Goal: Information Seeking & Learning: Find specific fact

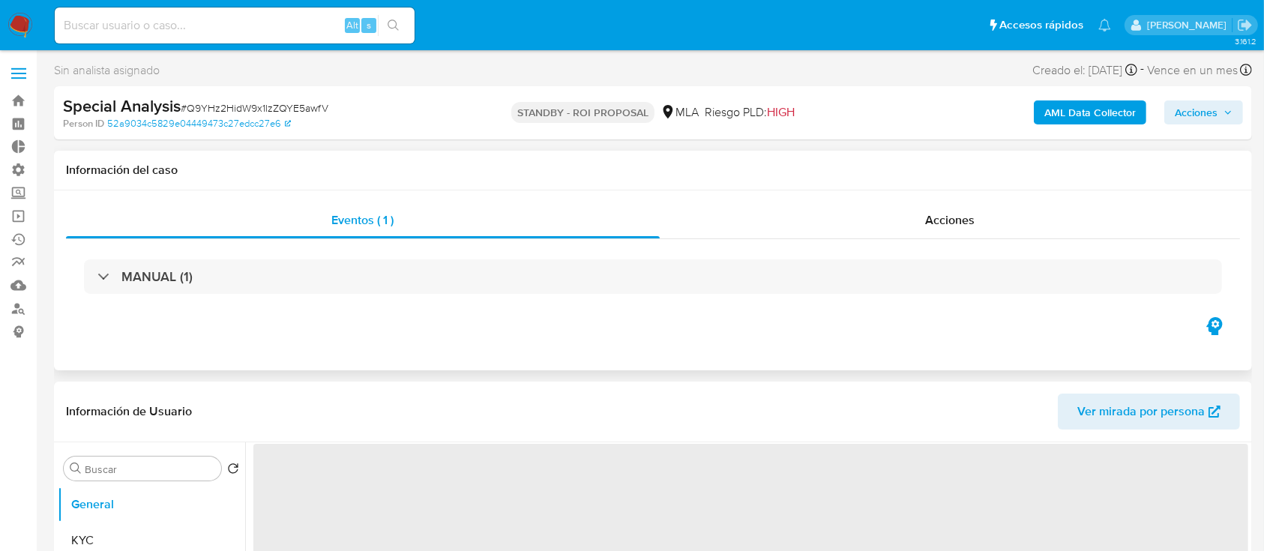
select select "10"
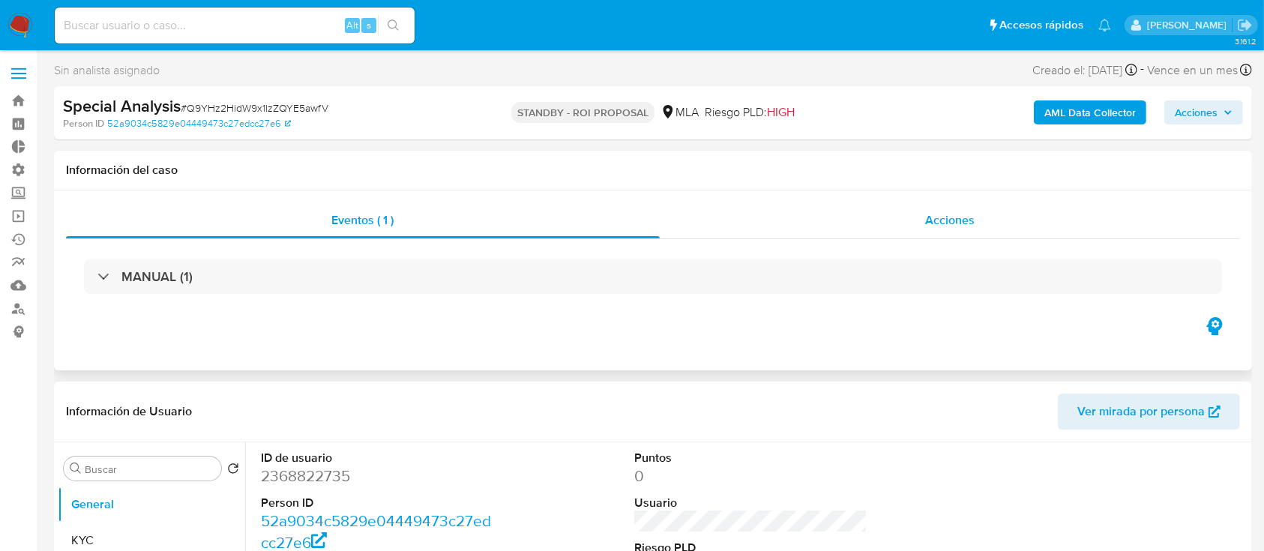
click at [864, 218] on div "Acciones" at bounding box center [950, 220] width 581 height 36
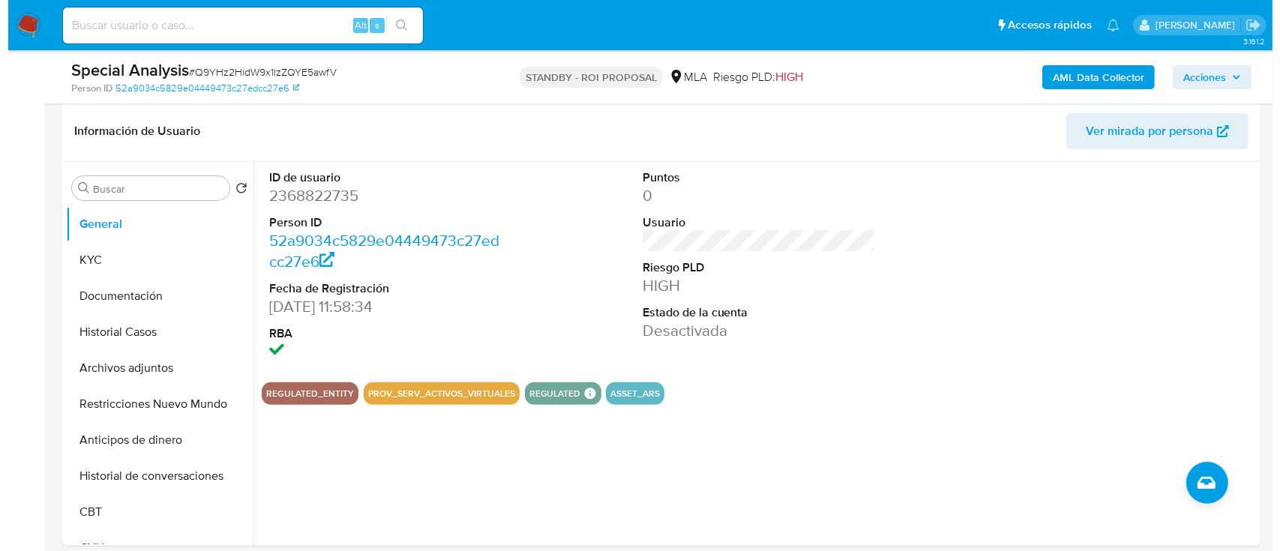
scroll to position [340, 0]
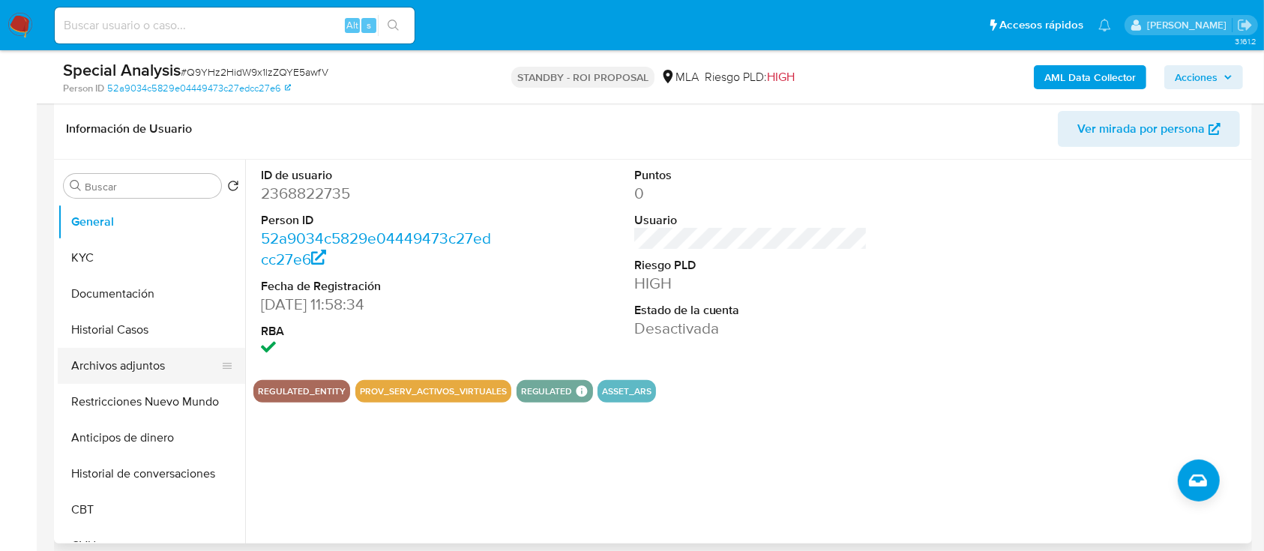
click at [82, 377] on button "Archivos adjuntos" at bounding box center [145, 366] width 175 height 36
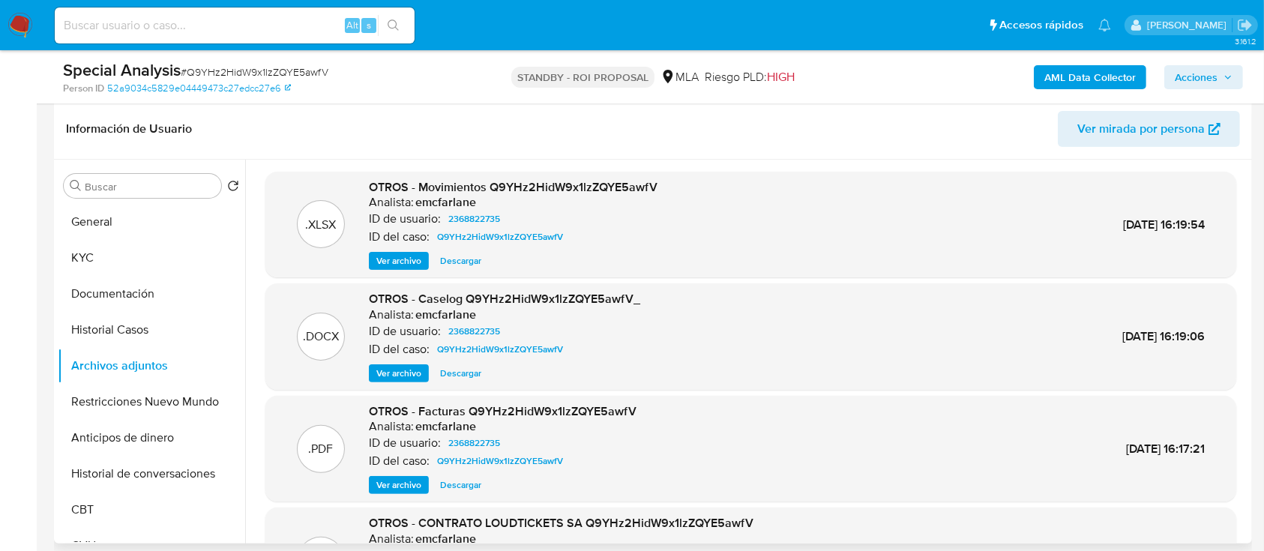
click at [408, 366] on span "Ver archivo" at bounding box center [398, 373] width 45 height 15
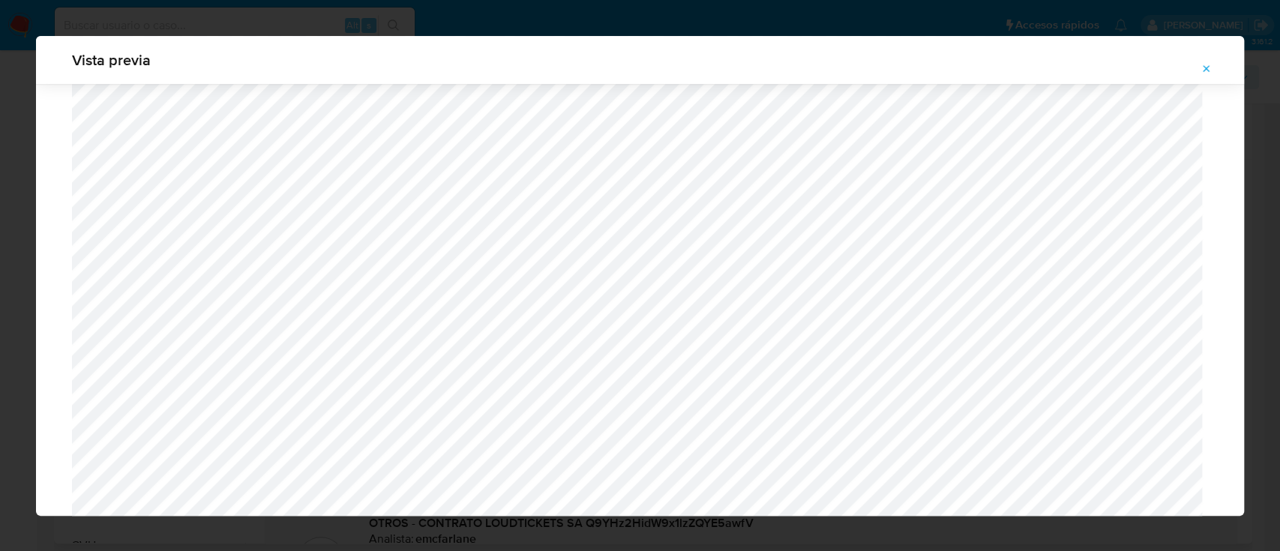
scroll to position [1188, 0]
click at [1216, 63] on button "Attachment preview" at bounding box center [1206, 69] width 33 height 24
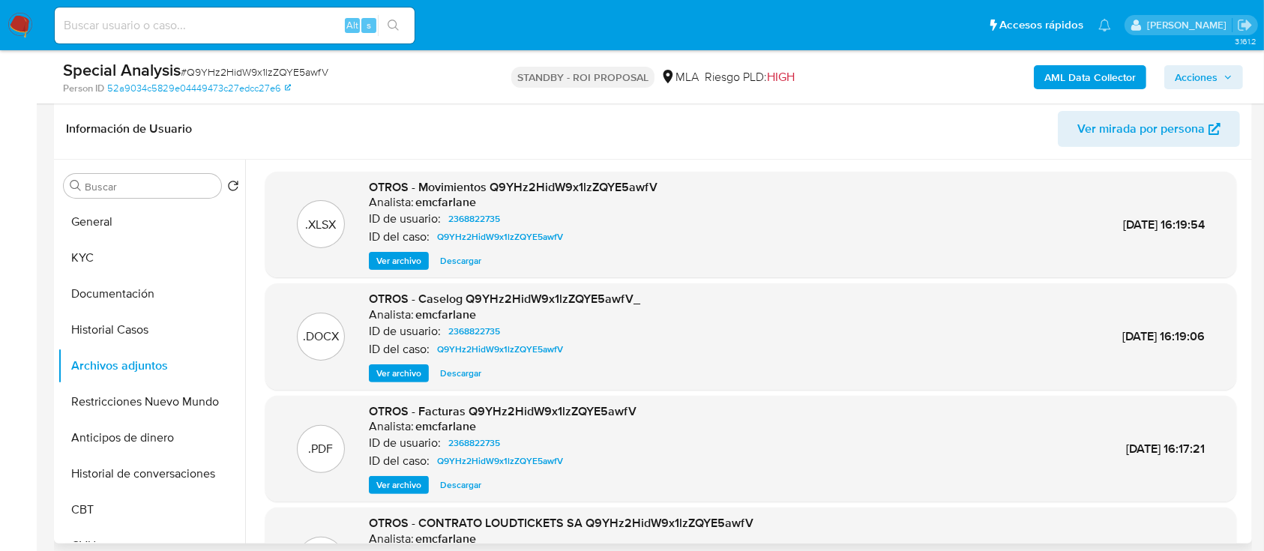
scroll to position [0, 0]
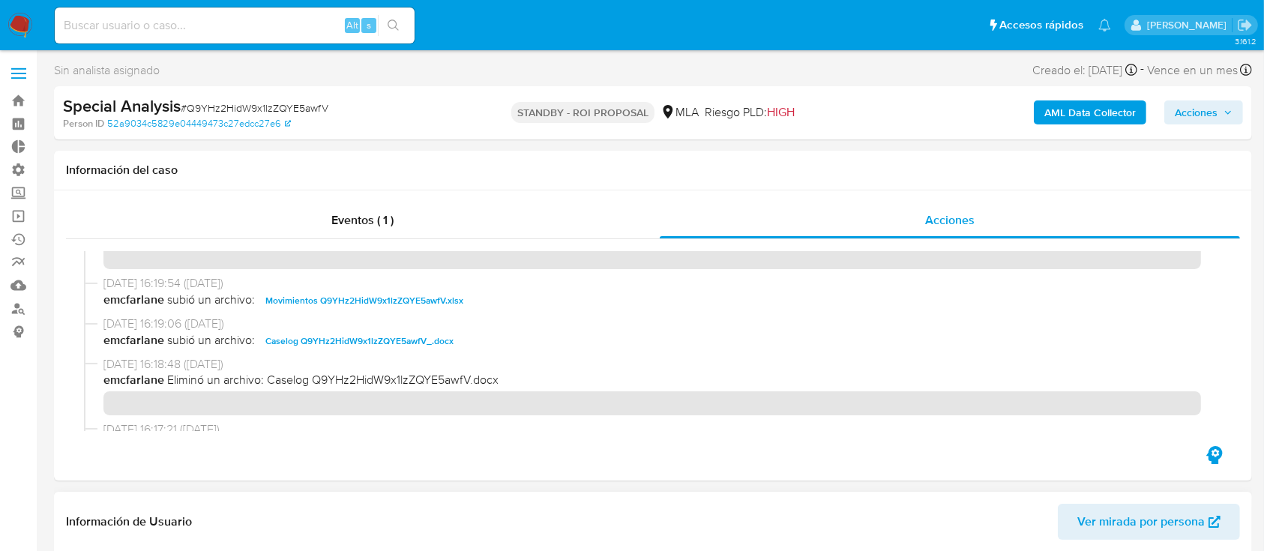
click at [19, 81] on label at bounding box center [18, 73] width 37 height 31
click at [0, 0] on input "checkbox" at bounding box center [0, 0] width 0 height 0
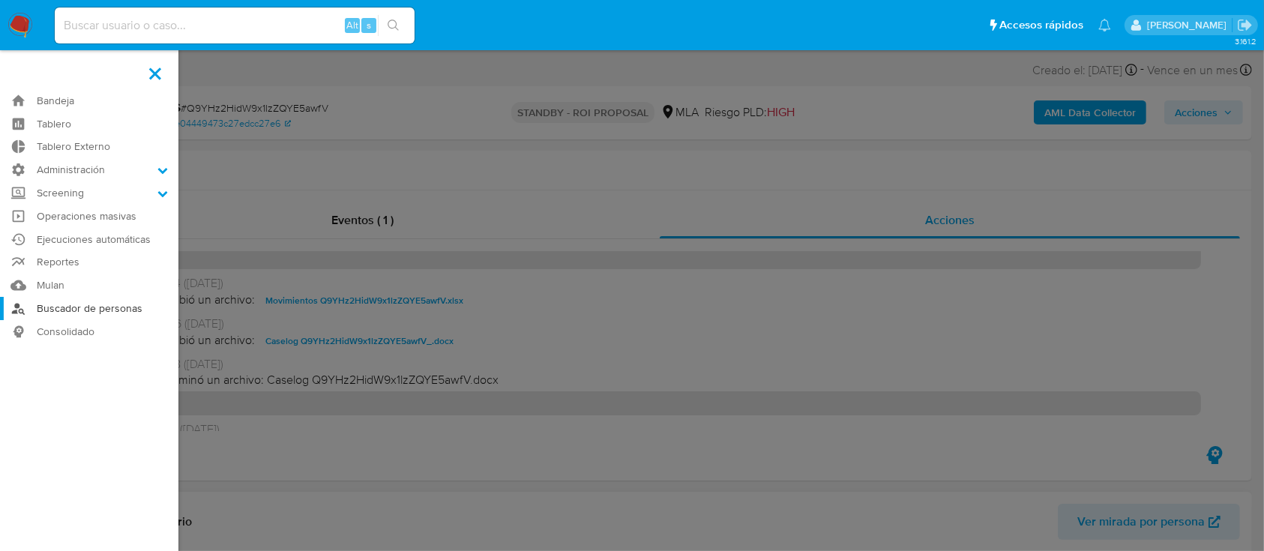
click at [89, 303] on link "Buscador de personas" at bounding box center [89, 308] width 178 height 23
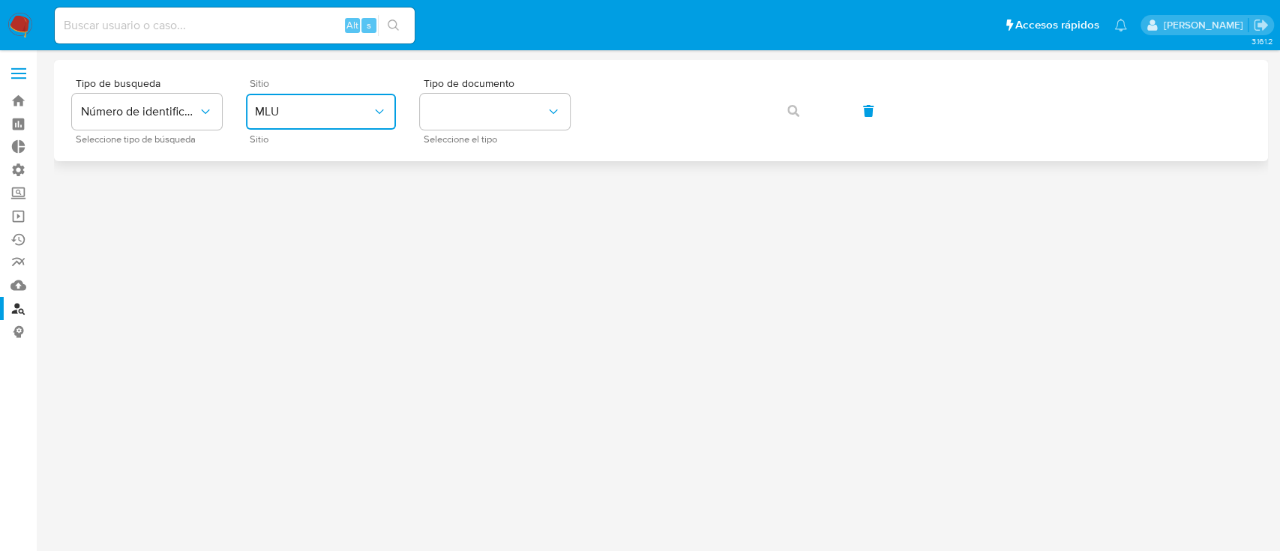
click at [286, 121] on button "MLU" at bounding box center [321, 112] width 150 height 36
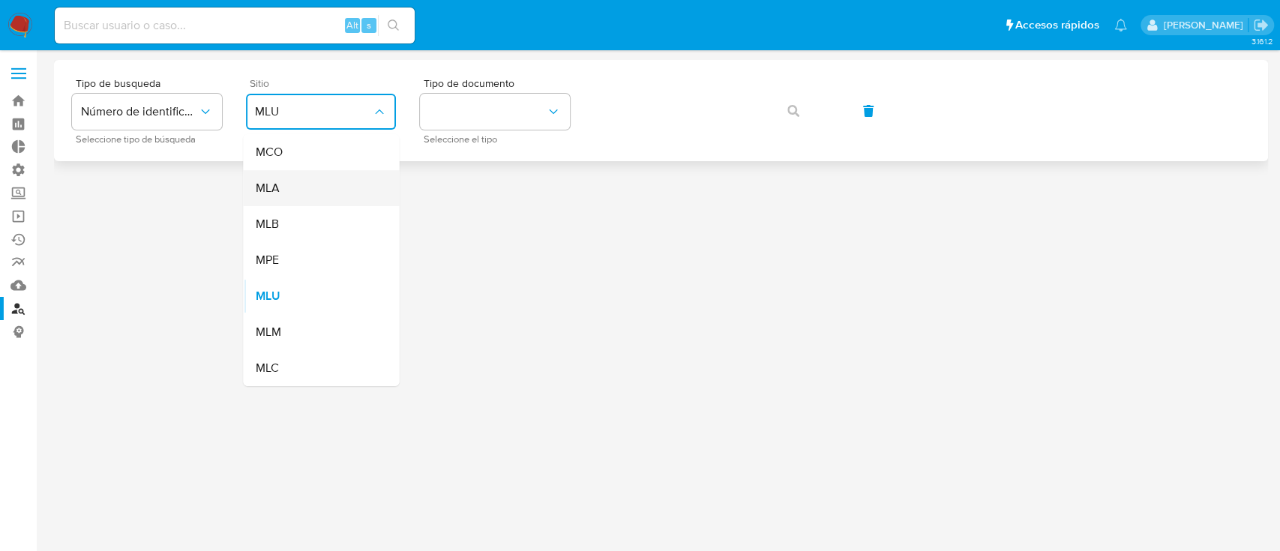
click at [307, 178] on div "MLA" at bounding box center [316, 188] width 123 height 36
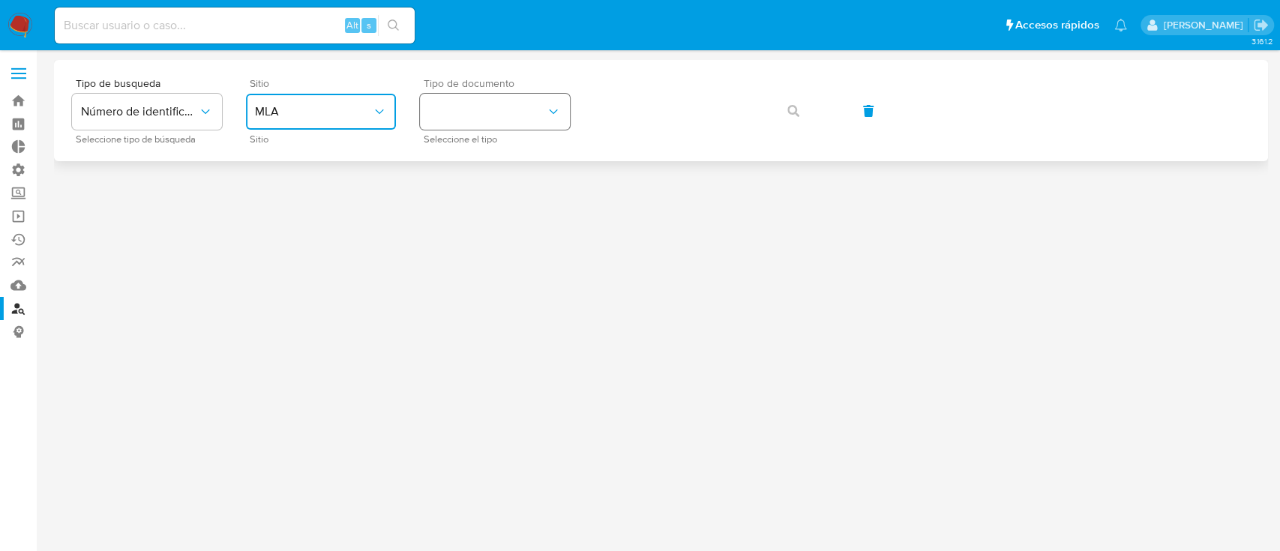
click at [473, 106] on button "identificationType" at bounding box center [495, 112] width 150 height 36
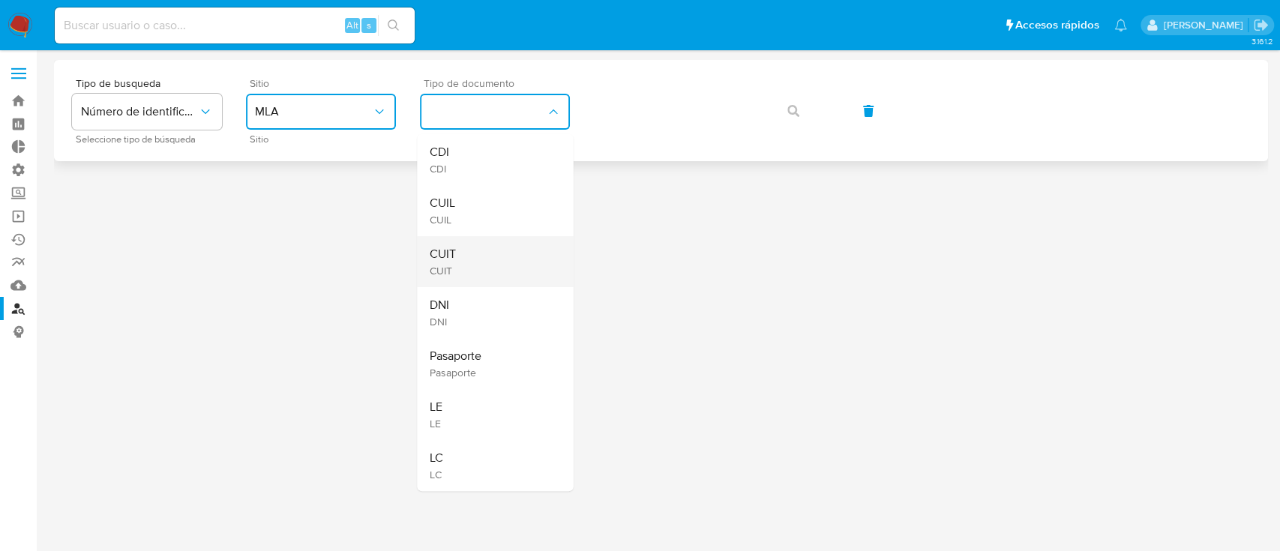
click at [481, 253] on div "CUIT CUIT" at bounding box center [490, 261] width 123 height 51
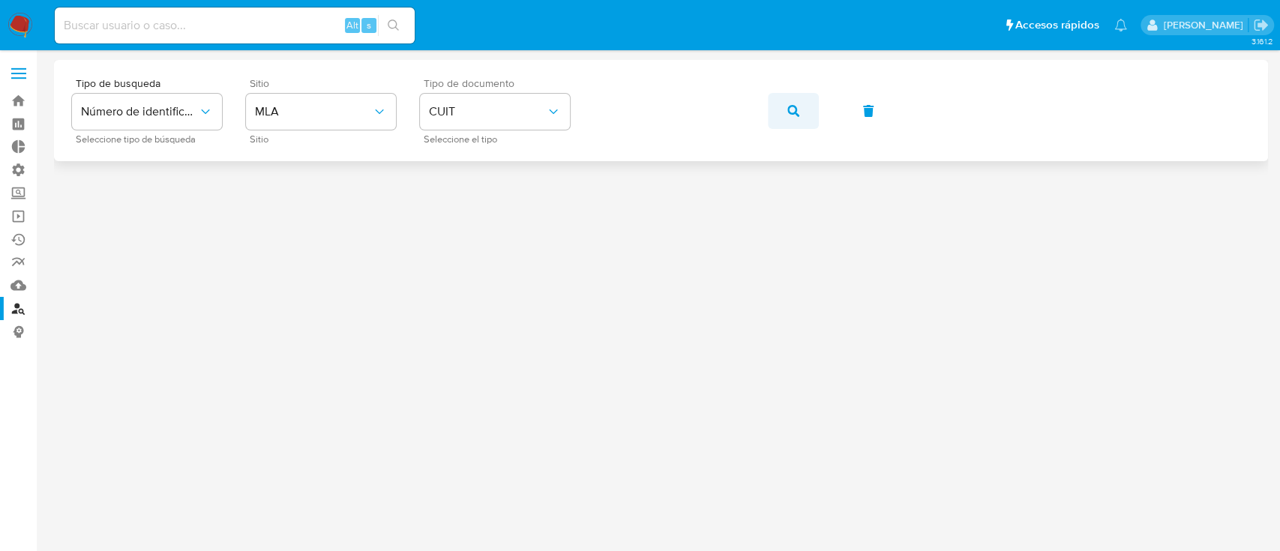
click at [782, 112] on button "button" at bounding box center [793, 111] width 51 height 36
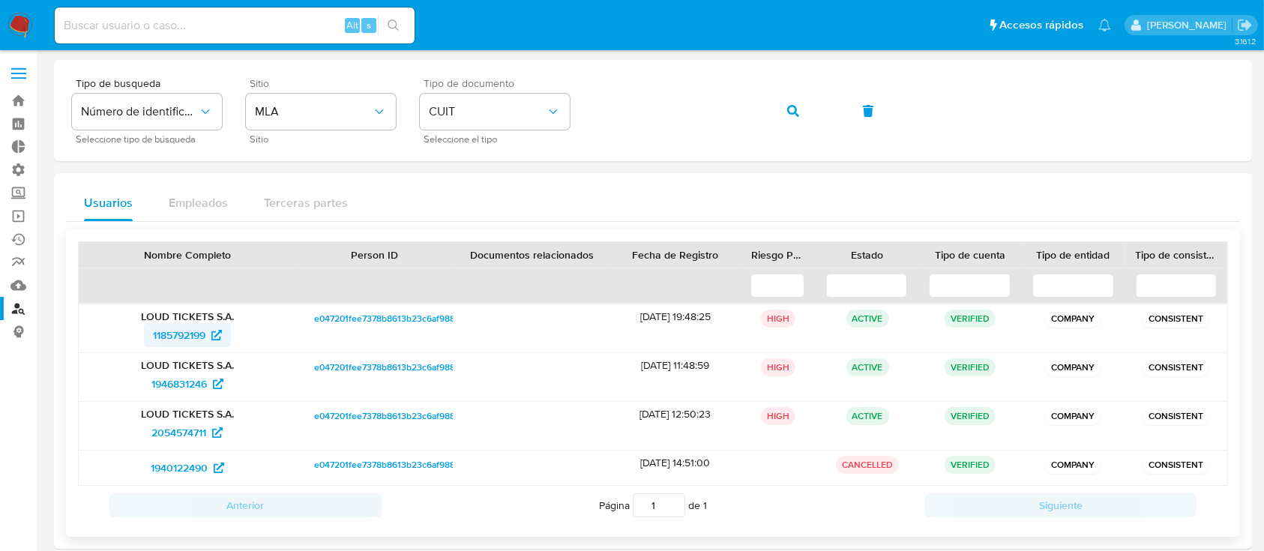
click at [179, 333] on span "1185792199" at bounding box center [179, 335] width 52 height 24
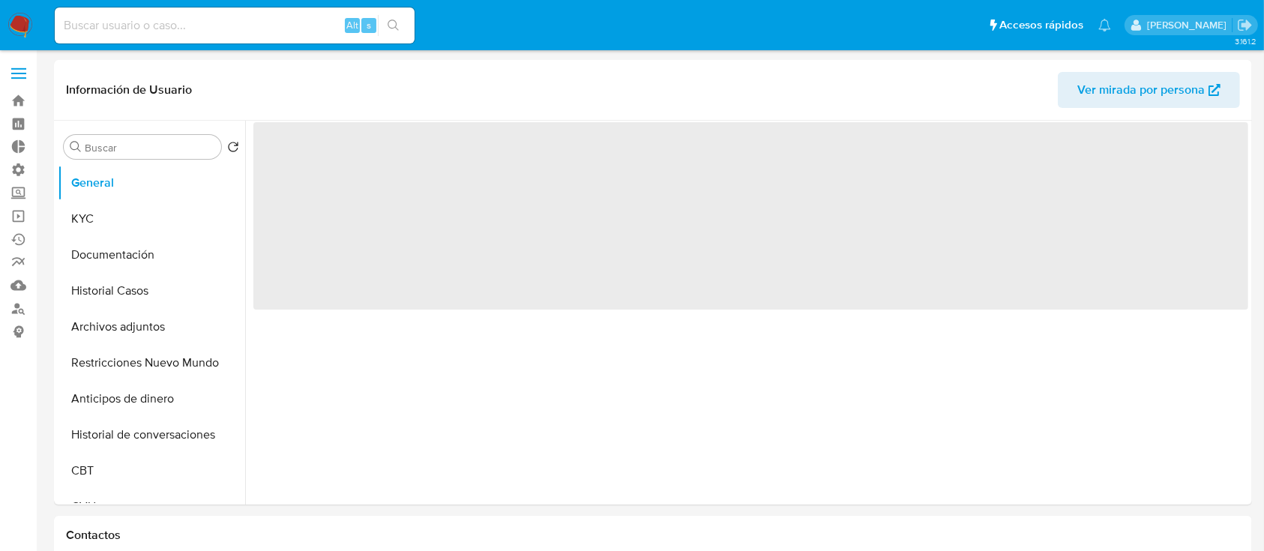
select select "10"
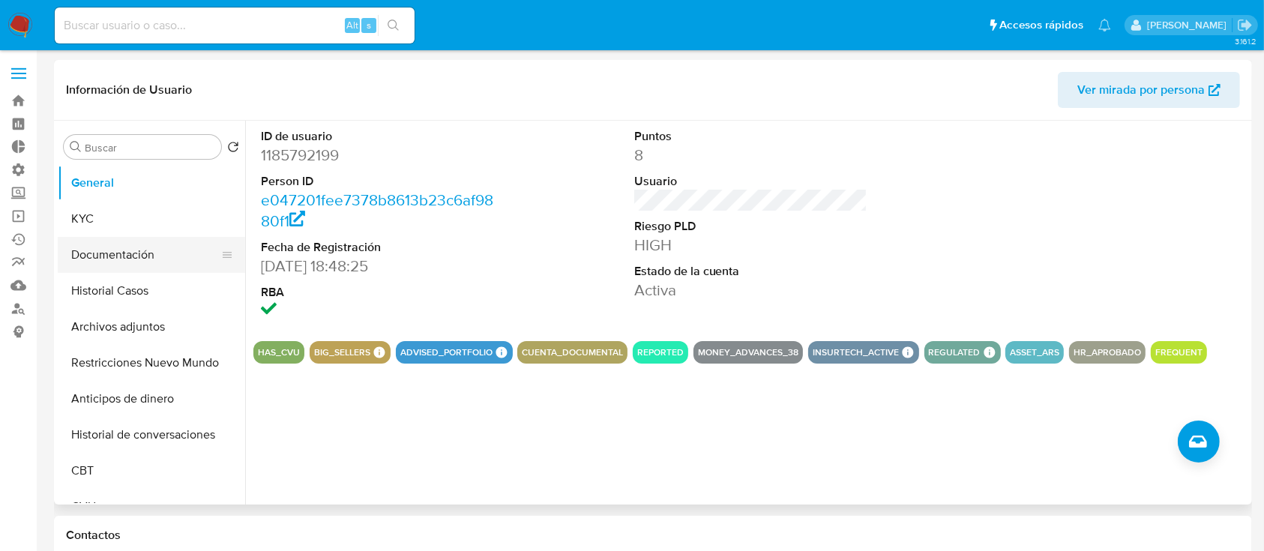
click at [88, 250] on button "Documentación" at bounding box center [145, 255] width 175 height 36
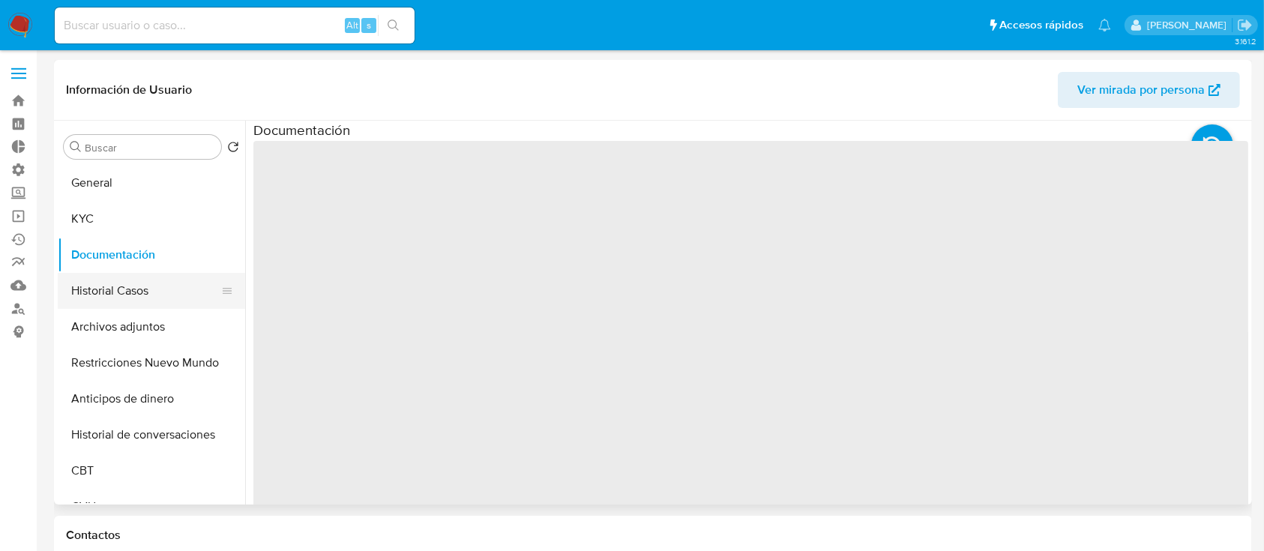
click at [100, 294] on button "Historial Casos" at bounding box center [145, 291] width 175 height 36
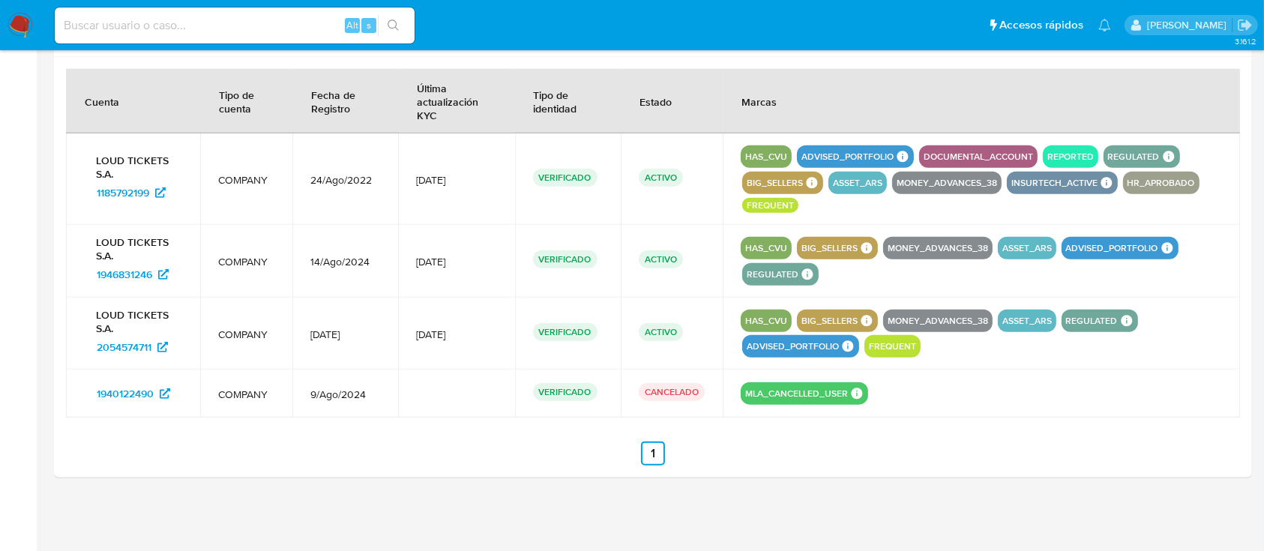
scroll to position [1662, 0]
click at [139, 349] on span "2054574711" at bounding box center [124, 348] width 55 height 24
click at [147, 190] on span "1185792199" at bounding box center [123, 193] width 52 height 24
click at [118, 189] on span "1185792199" at bounding box center [123, 193] width 52 height 24
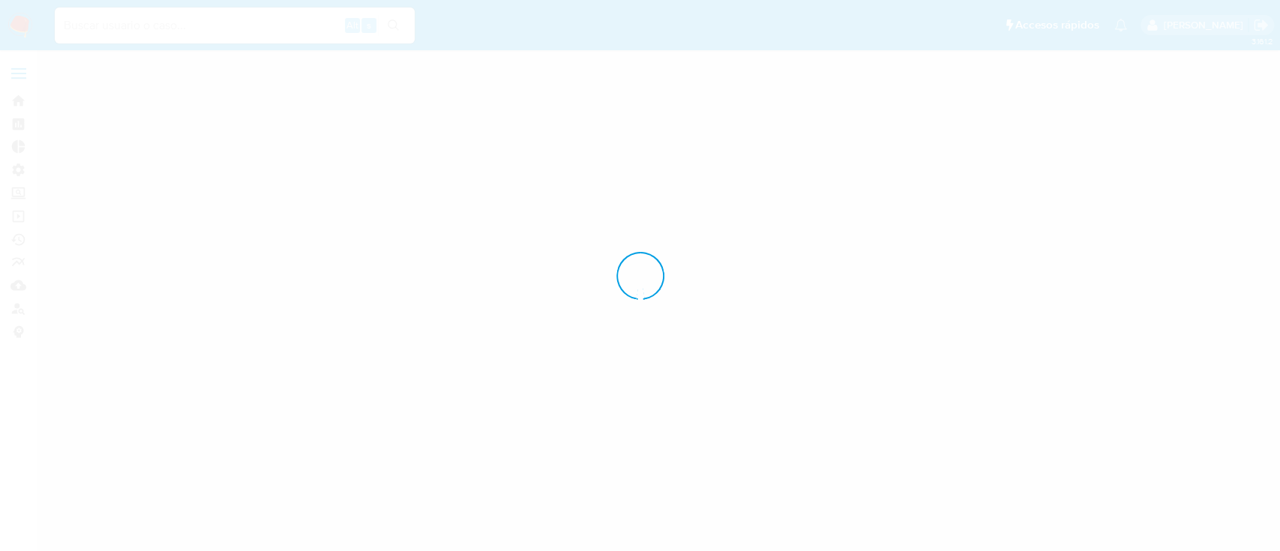
click at [99, 333] on div at bounding box center [640, 275] width 1280 height 551
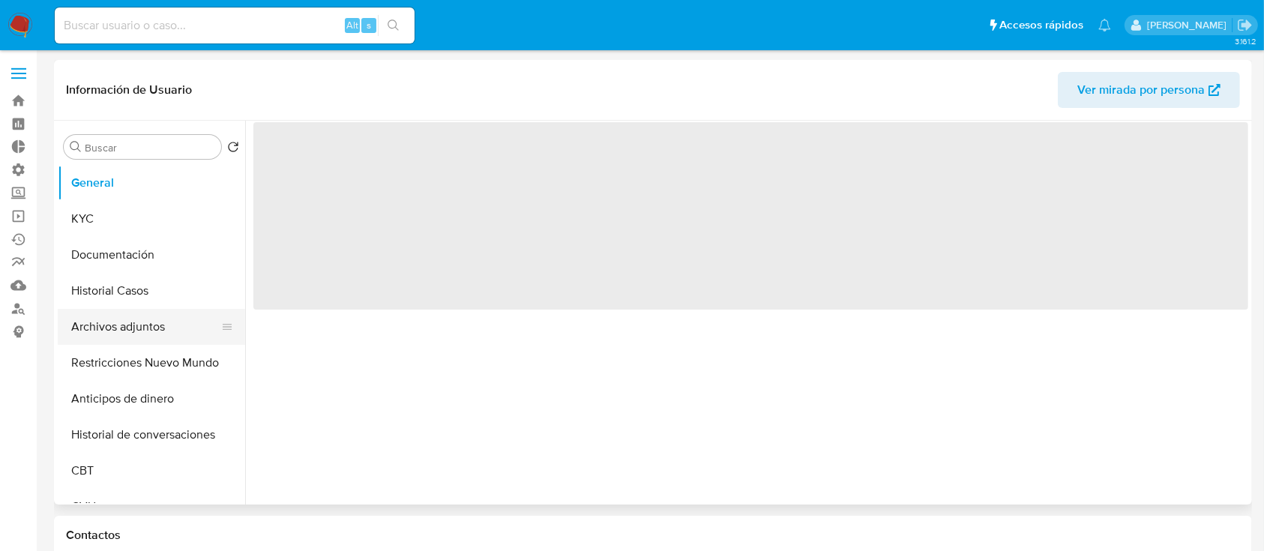
click at [84, 310] on button "Archivos adjuntos" at bounding box center [145, 327] width 175 height 36
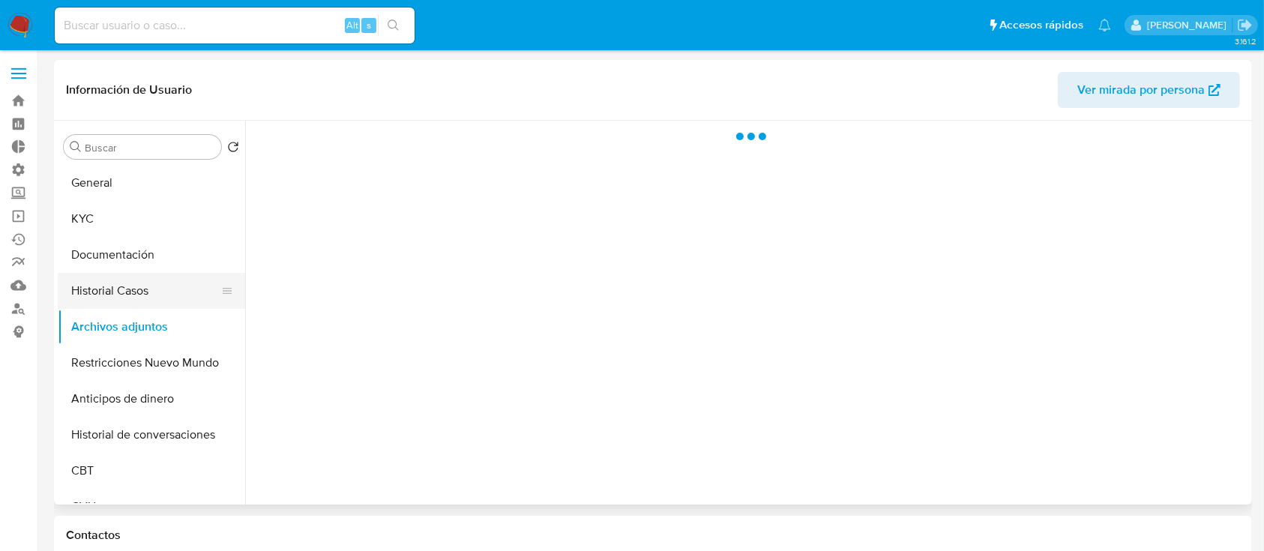
click at [87, 297] on button "Historial Casos" at bounding box center [145, 291] width 175 height 36
select select "10"
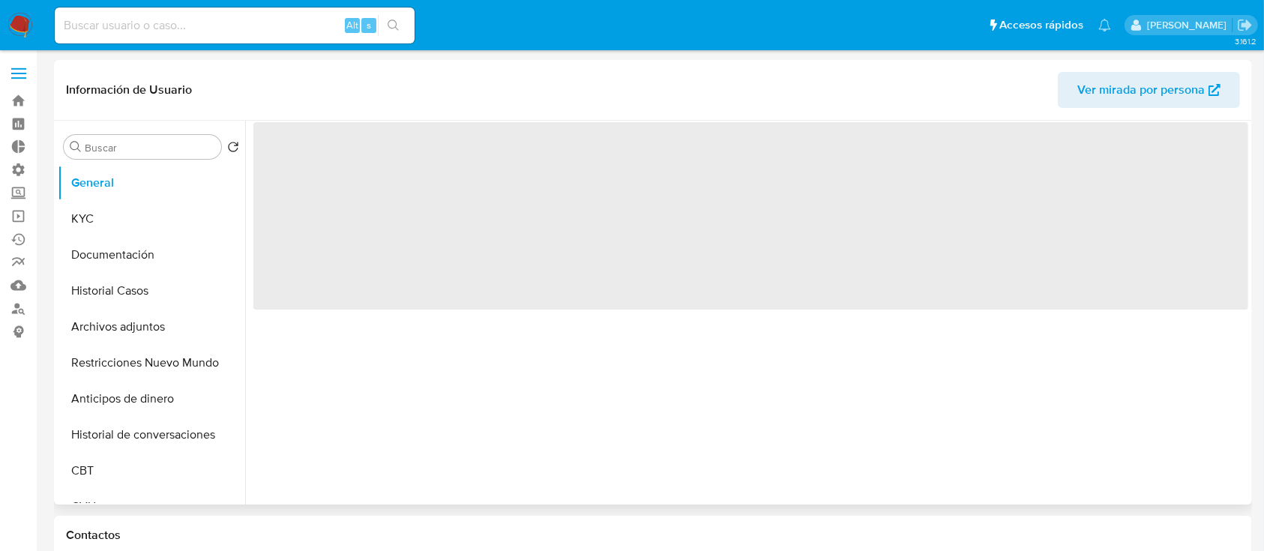
select select "10"
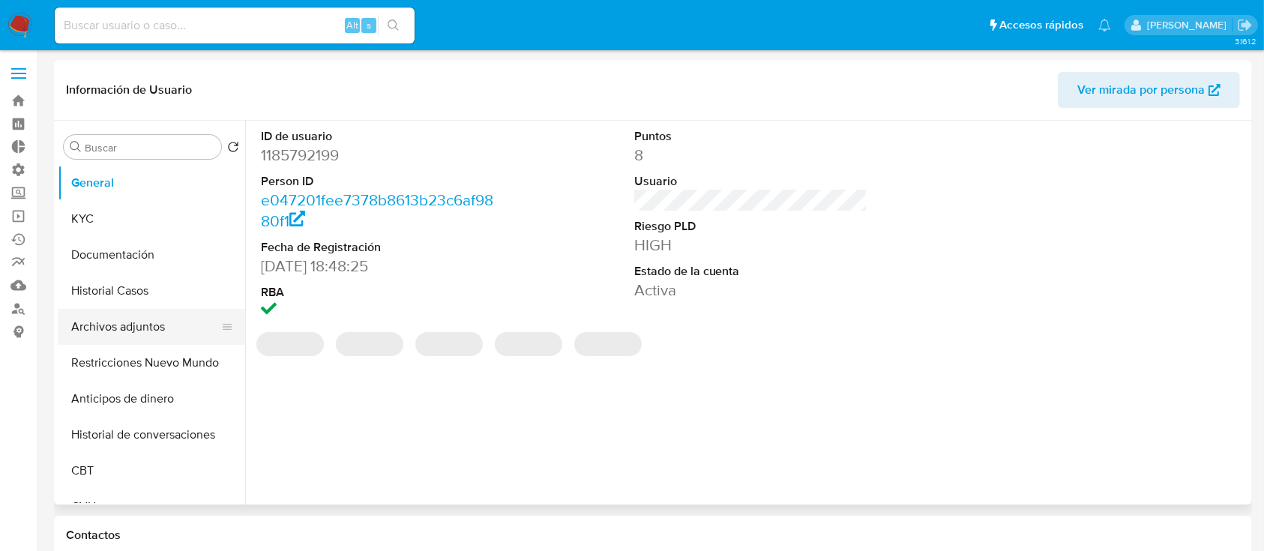
click at [123, 337] on button "Archivos adjuntos" at bounding box center [145, 327] width 175 height 36
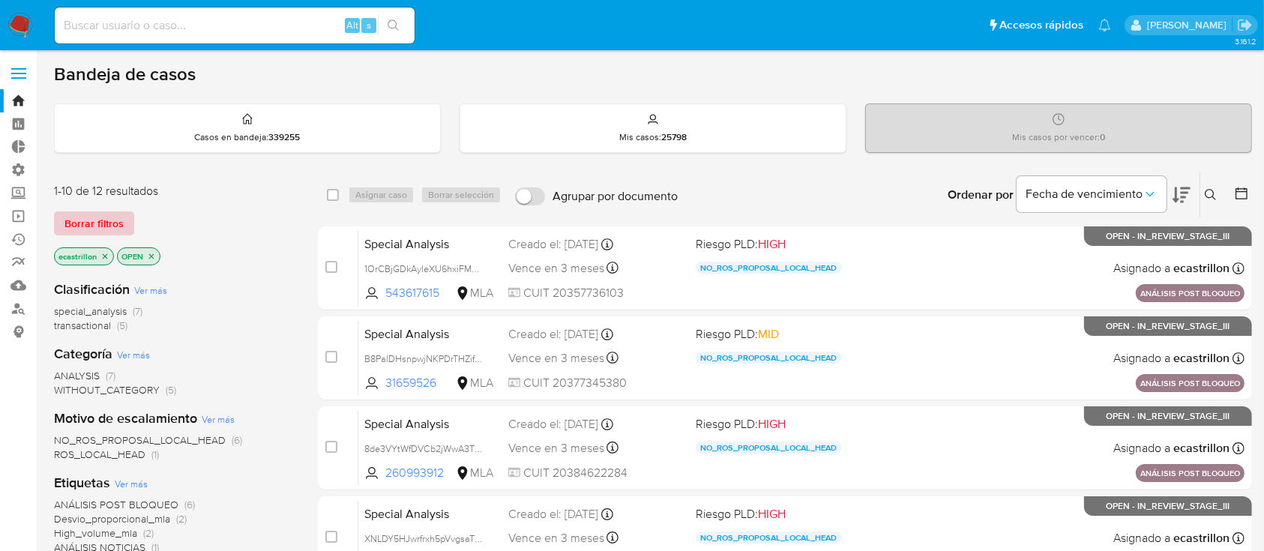
click at [120, 217] on span "Borrar filtros" at bounding box center [93, 223] width 59 height 21
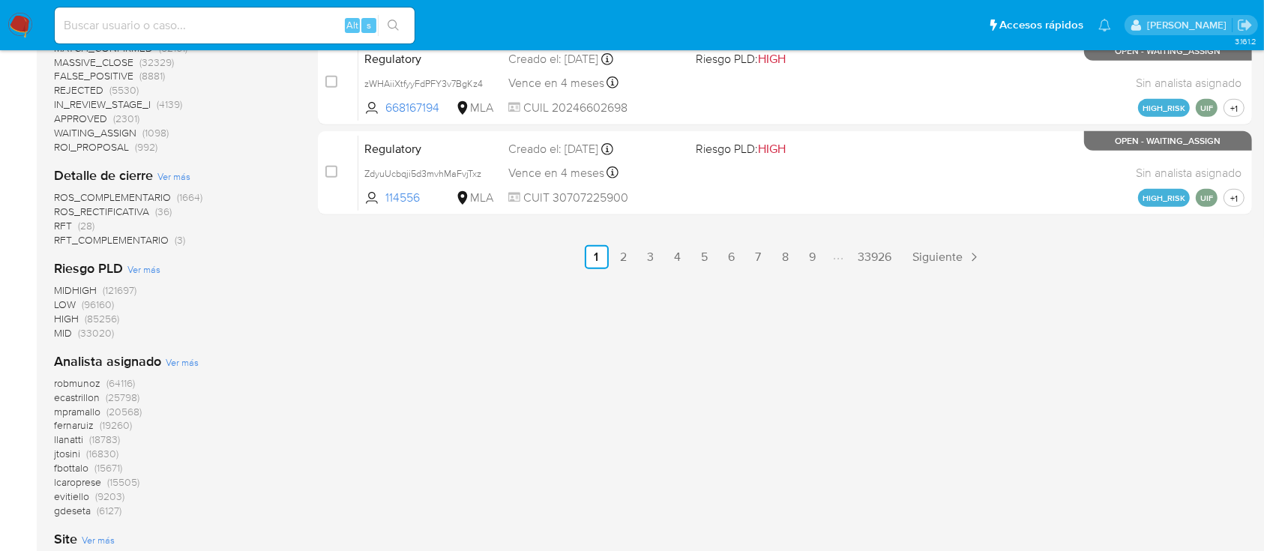
scroll to position [906, 0]
